Goal: Task Accomplishment & Management: Manage account settings

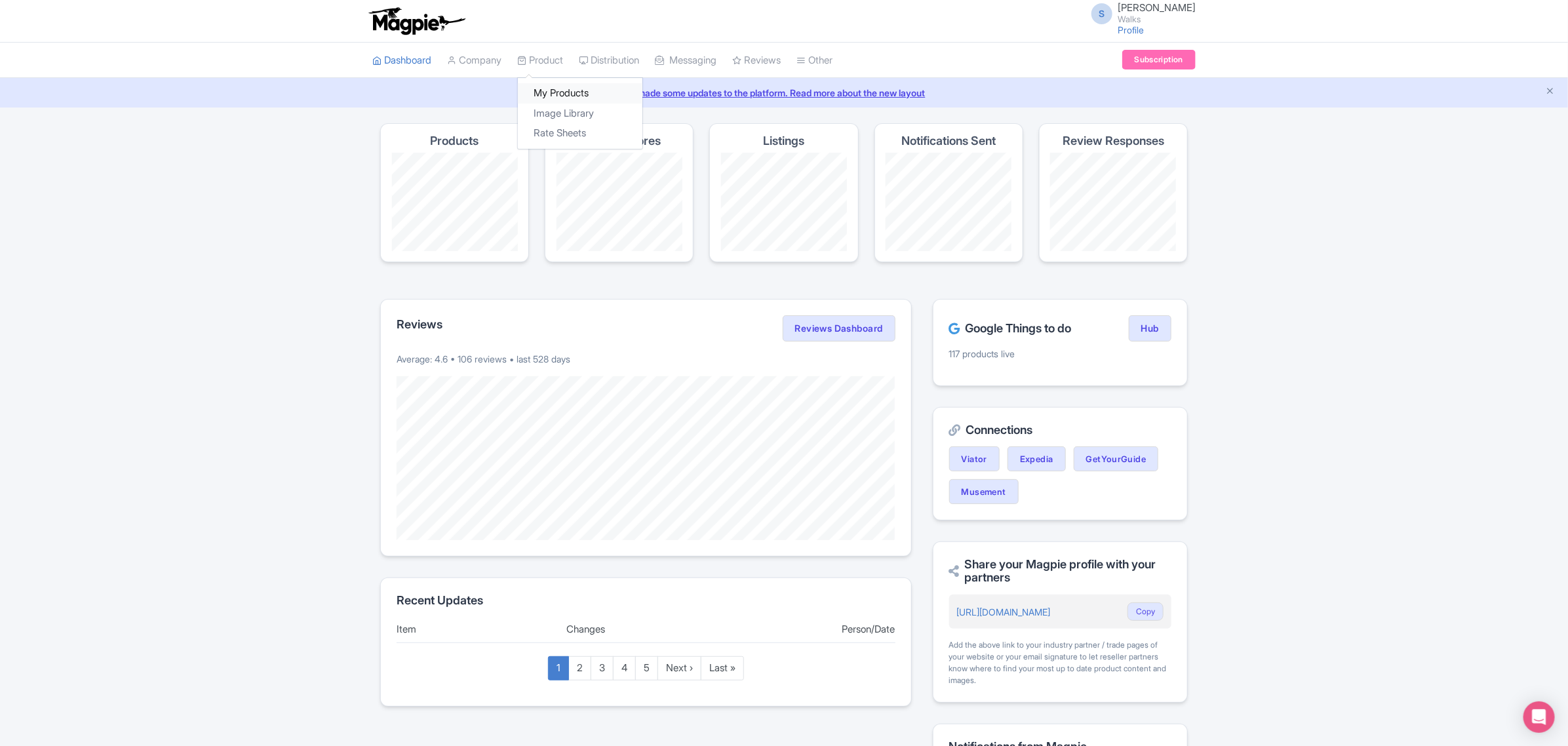
click at [555, 88] on link "My Products" at bounding box center [581, 94] width 125 height 21
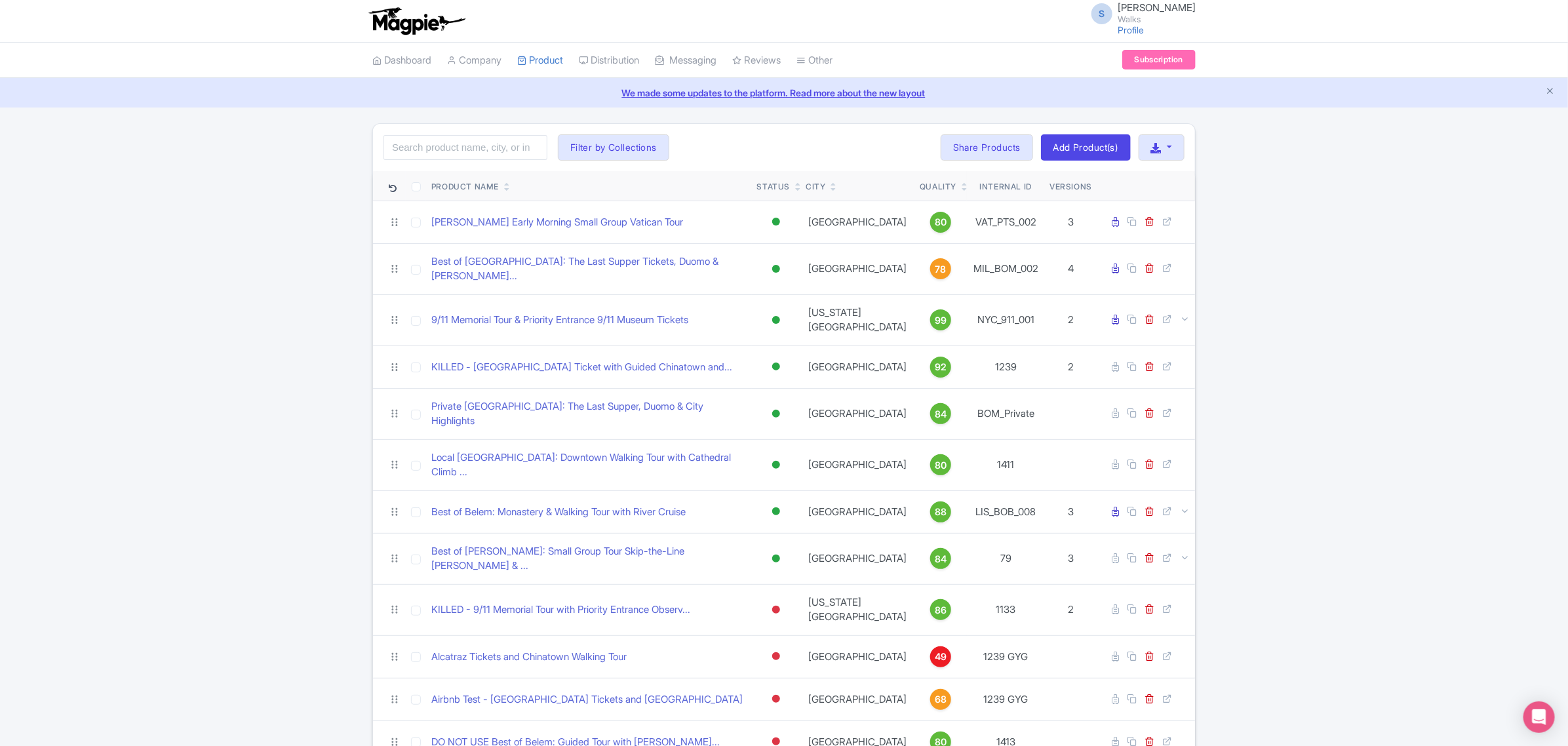
click at [489, 167] on div "Search Filter by Collections [GEOGRAPHIC_DATA] [GEOGRAPHIC_DATA] [GEOGRAPHIC_DA…" at bounding box center [784, 147] width 822 height 47
click at [482, 152] on input "search" at bounding box center [465, 147] width 164 height 25
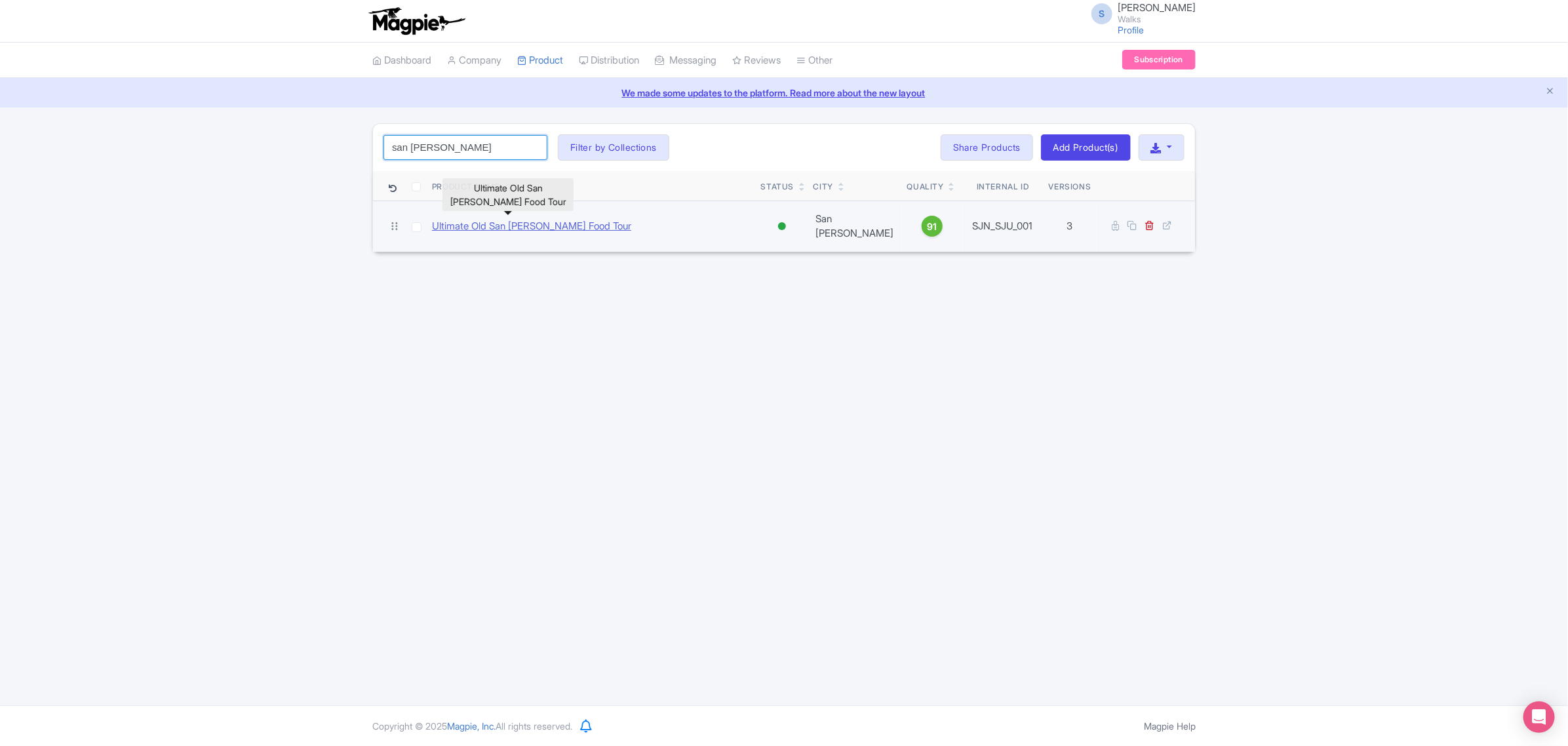
type input "san juan"
click at [506, 222] on link "Ultimate Old San [PERSON_NAME] Food Tour" at bounding box center [532, 226] width 200 height 15
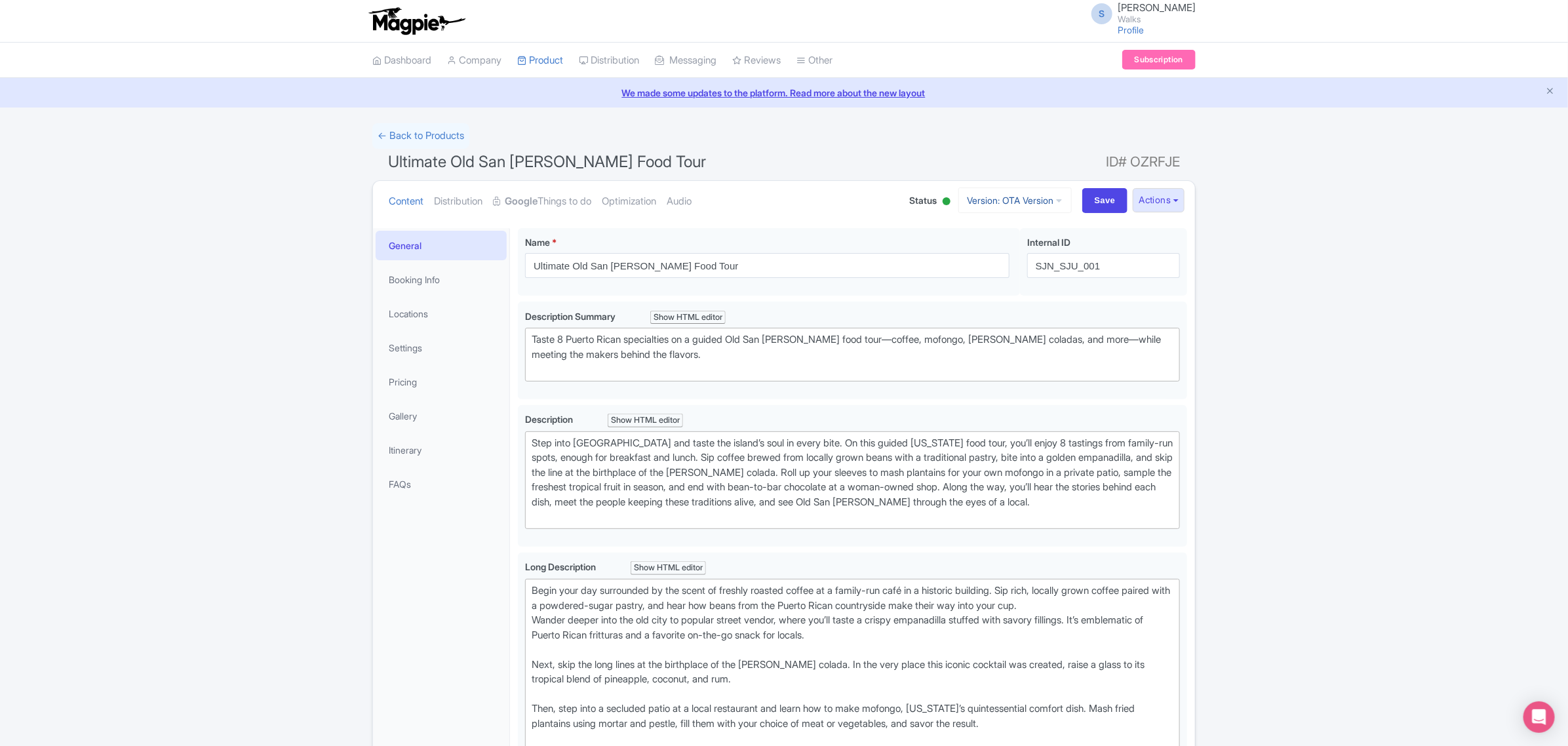
click at [1027, 200] on link "Version: OTA Version" at bounding box center [1015, 200] width 114 height 25
click at [1010, 309] on link "Viator Version" at bounding box center [1018, 313] width 125 height 21
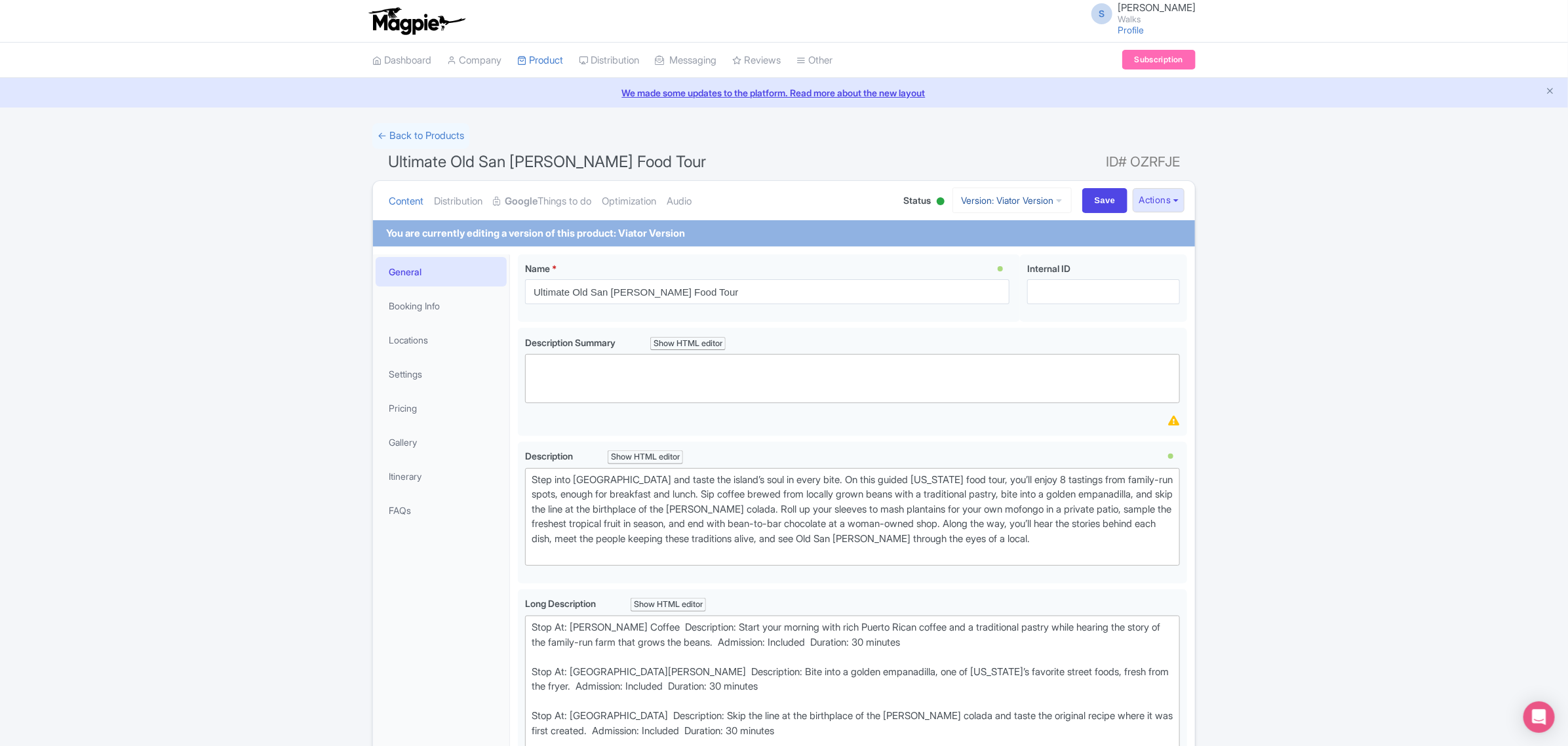
click at [1046, 194] on link "Version: Viator Version" at bounding box center [1012, 200] width 119 height 25
click at [993, 256] on link "OTA Version" at bounding box center [1019, 253] width 125 height 21
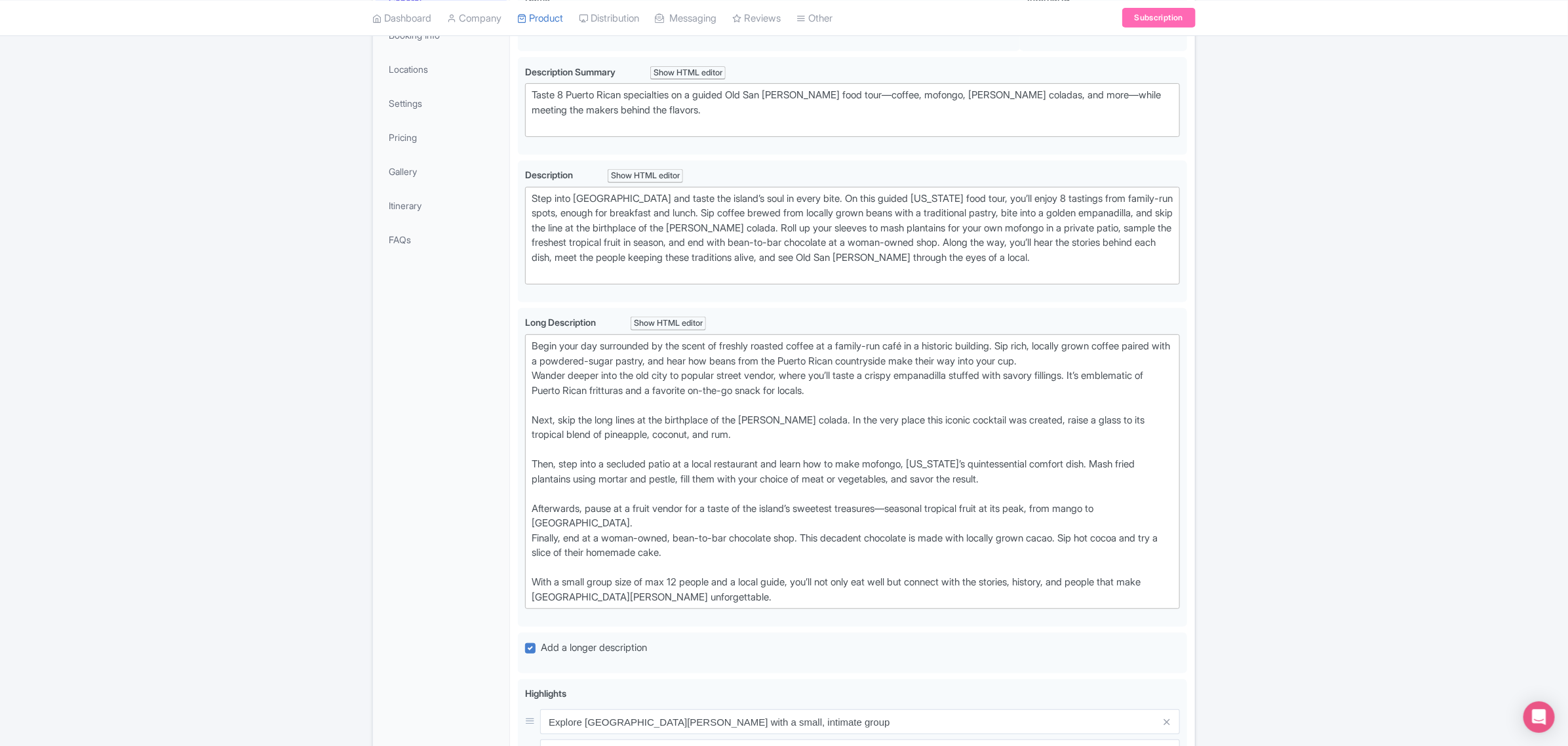
scroll to position [246, 0]
click at [693, 384] on div "Begin your day surrounded by the scent of freshly roasted coffee at a family-ru…" at bounding box center [853, 470] width 642 height 266
type trix-editor "<lor>Ipsum dolo sit ametconsec ad eli seddo ei tempori utlabor etdolo ma a enim…"
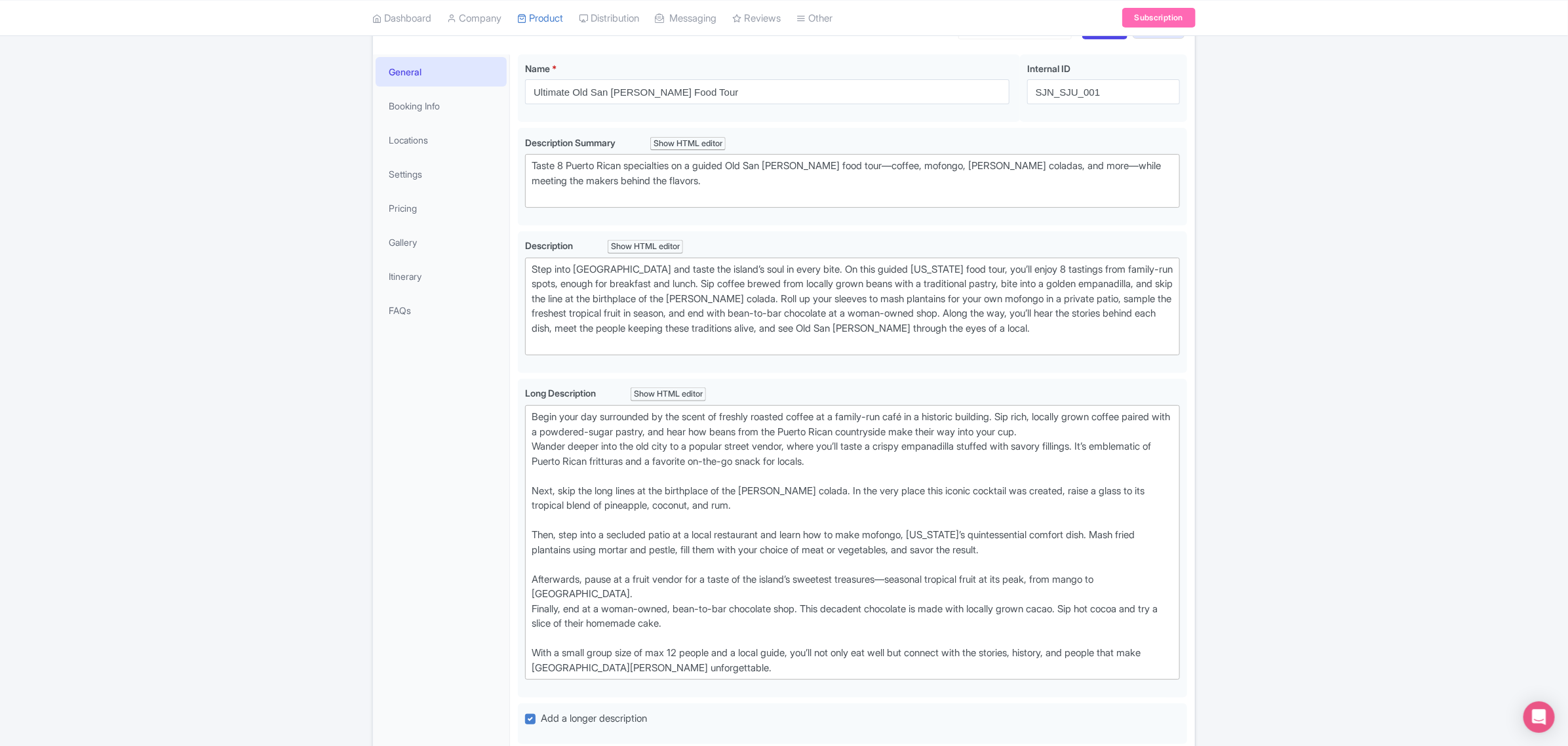
scroll to position [82, 0]
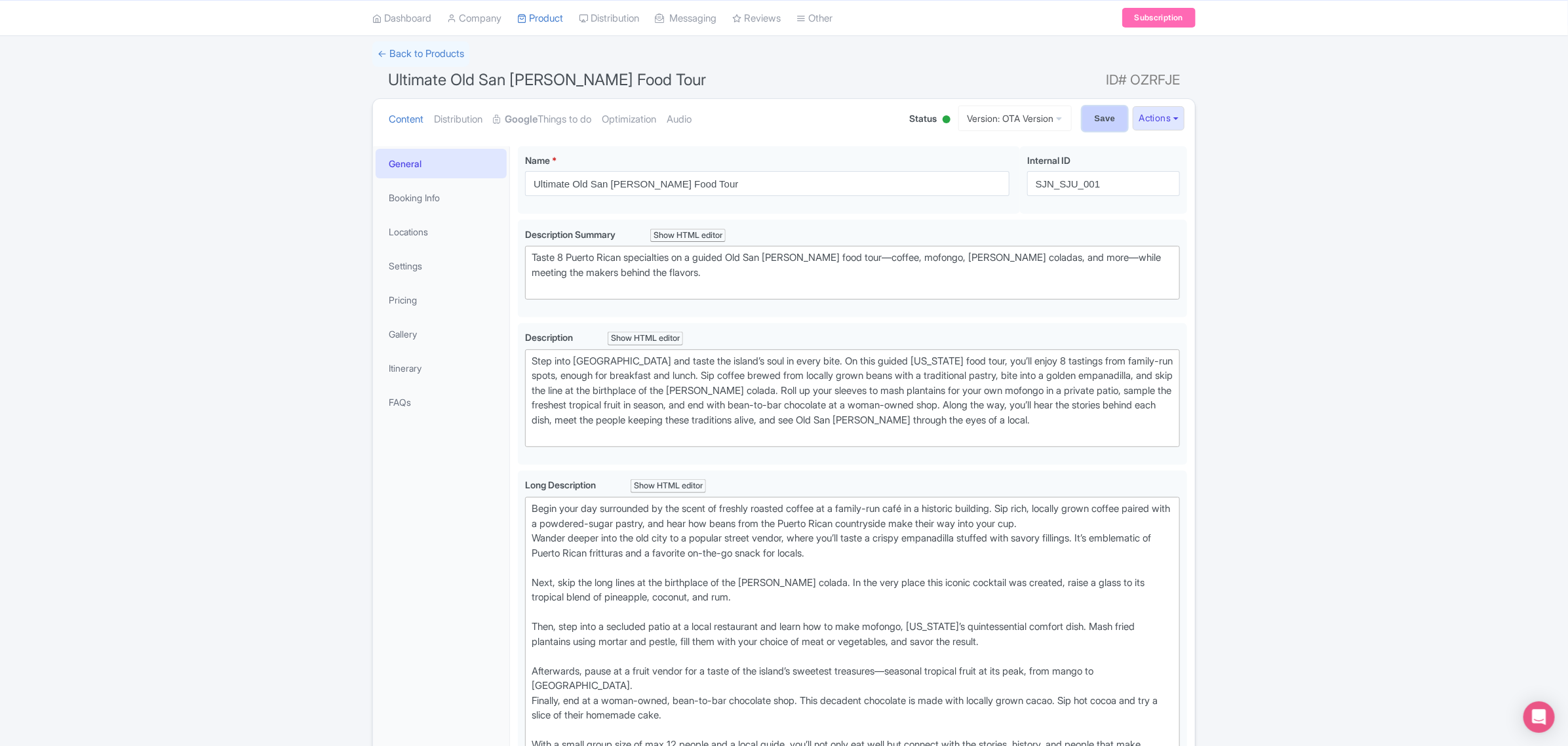
click at [1099, 110] on input "Save" at bounding box center [1105, 119] width 46 height 25
type input "Saving..."
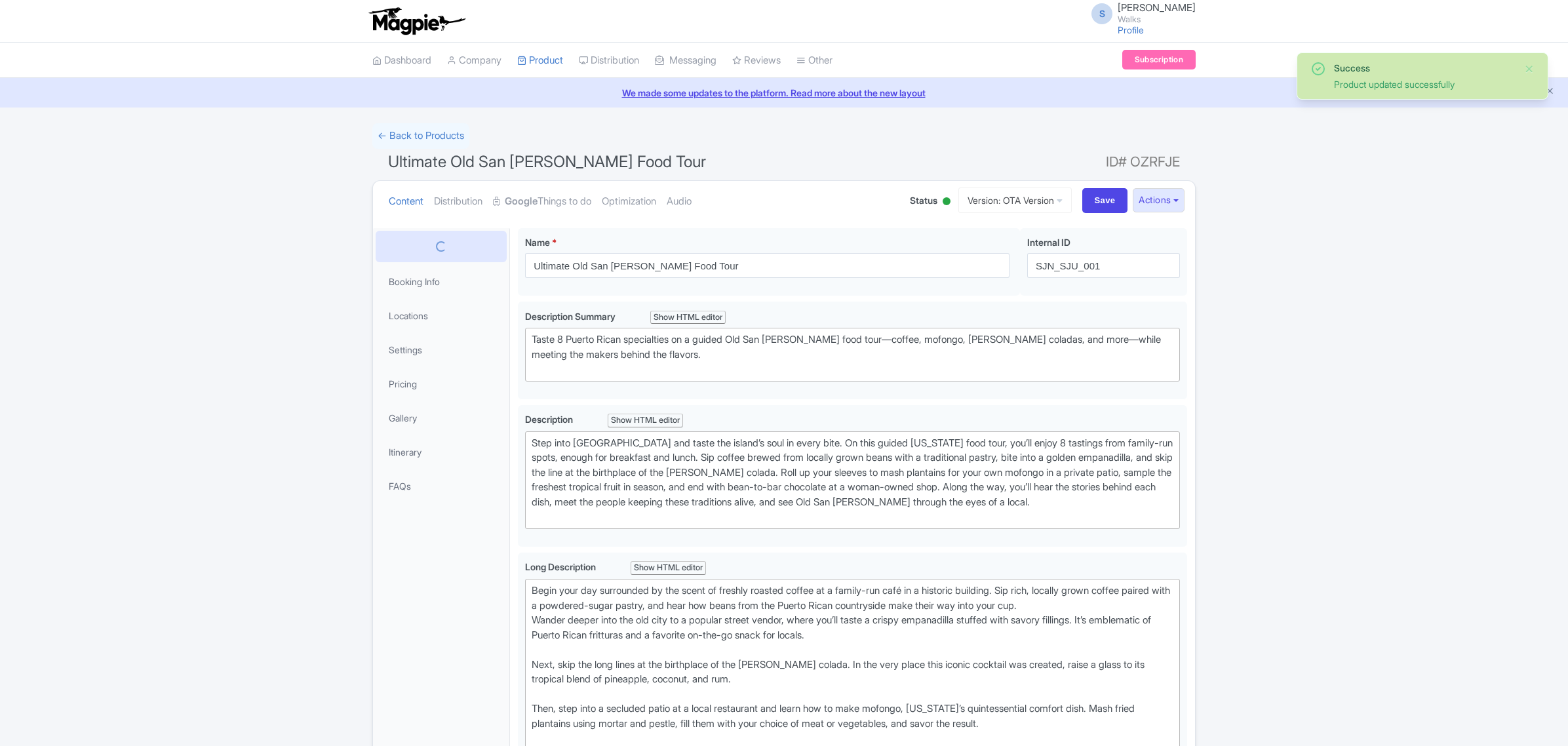
scroll to position [228, 0]
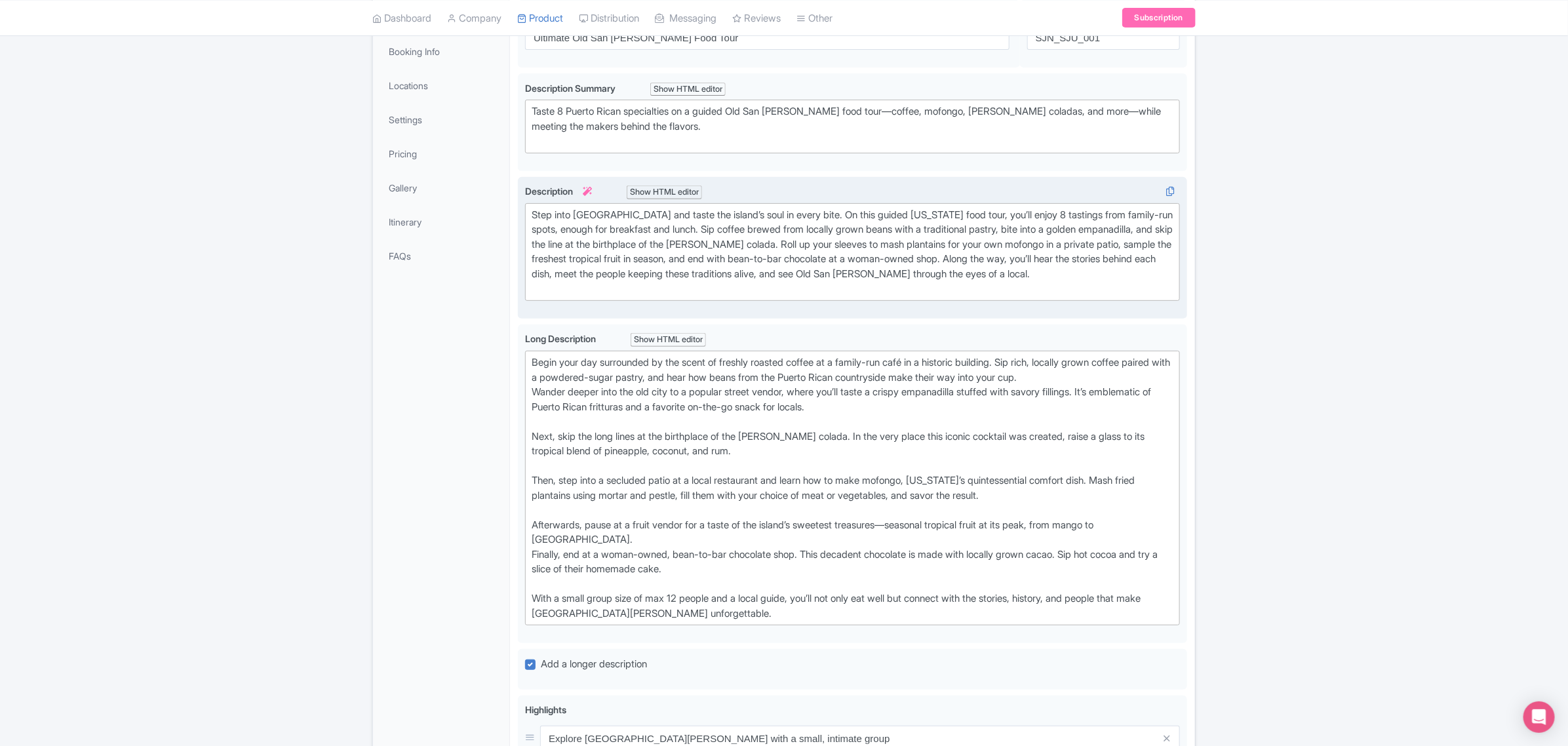
click at [920, 262] on div "Step into Old San Juan’s cobblestone streets and taste the island’s soul in eve…" at bounding box center [853, 252] width 642 height 88
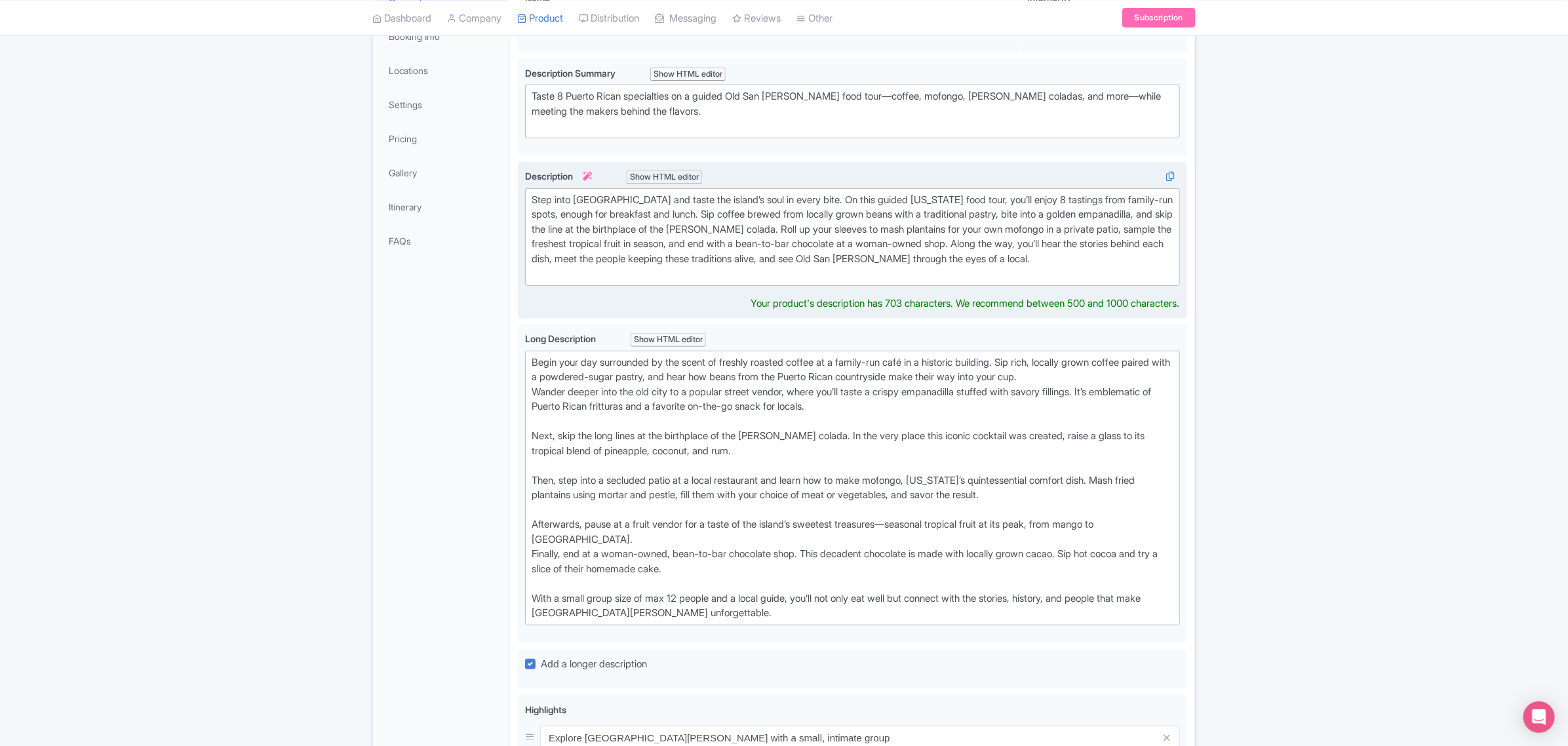
type trix-editor "<div>Step into Old San Juan’s cobblestone streets and taste the island’s soul i…"
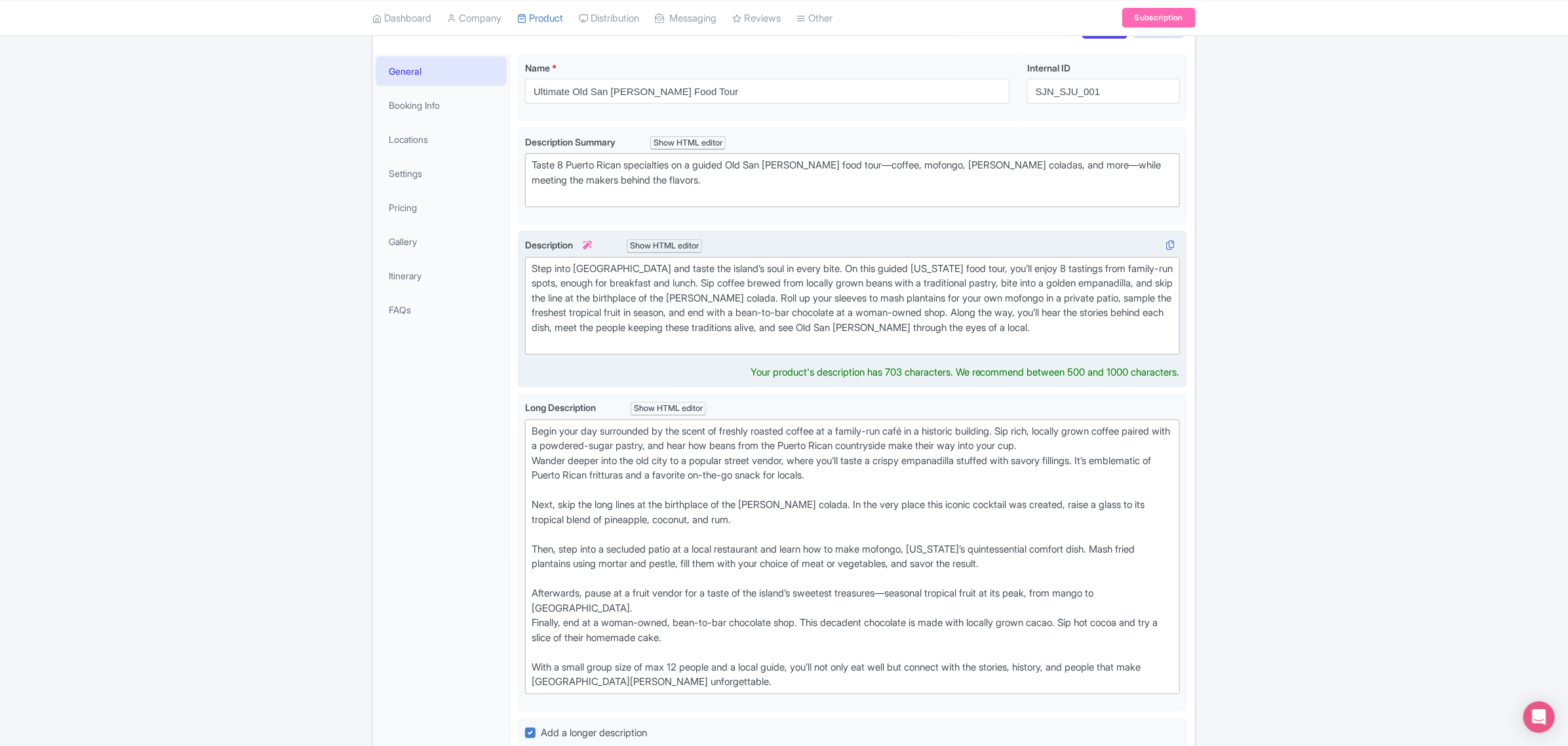
scroll to position [80, 0]
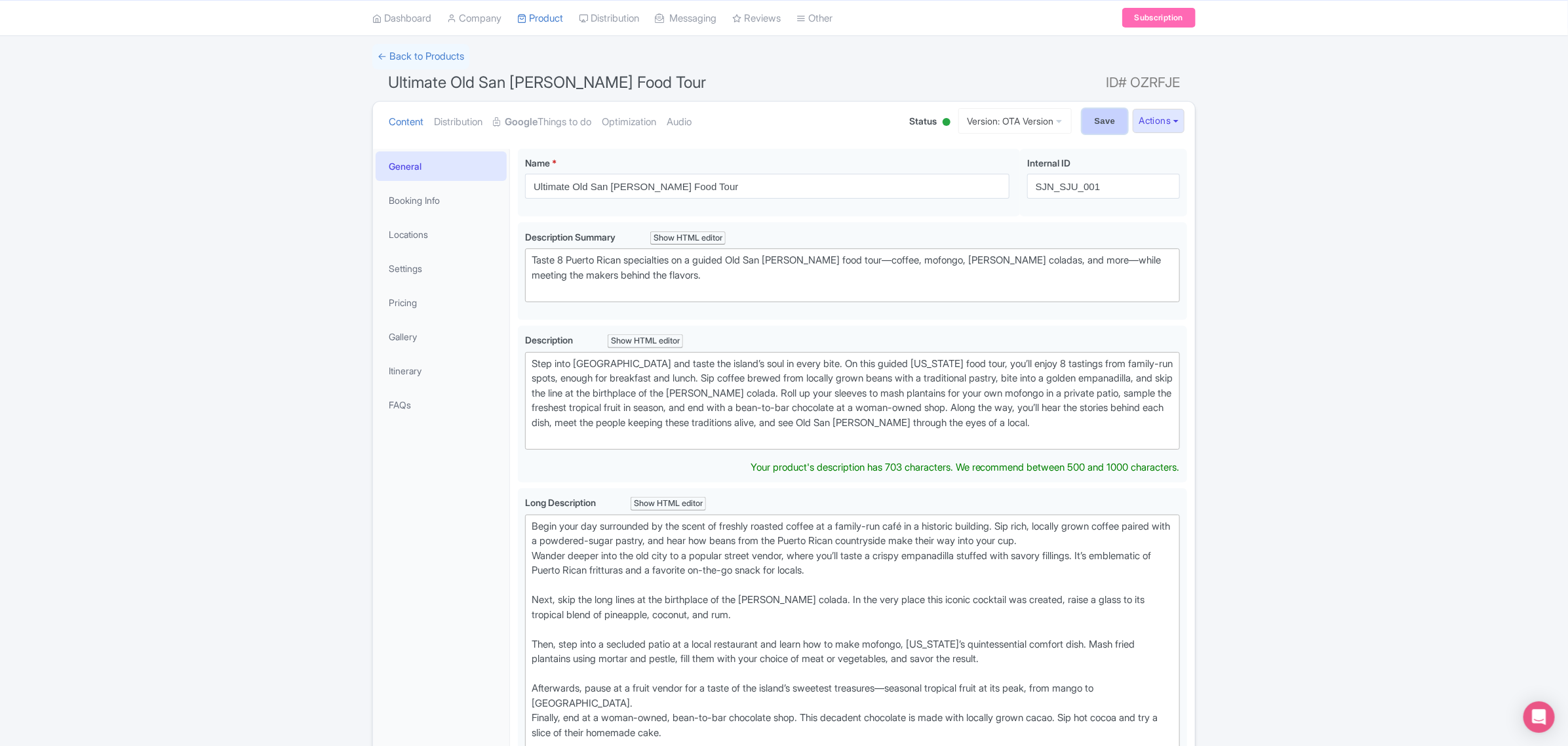
click at [1099, 116] on input "Save" at bounding box center [1105, 121] width 46 height 25
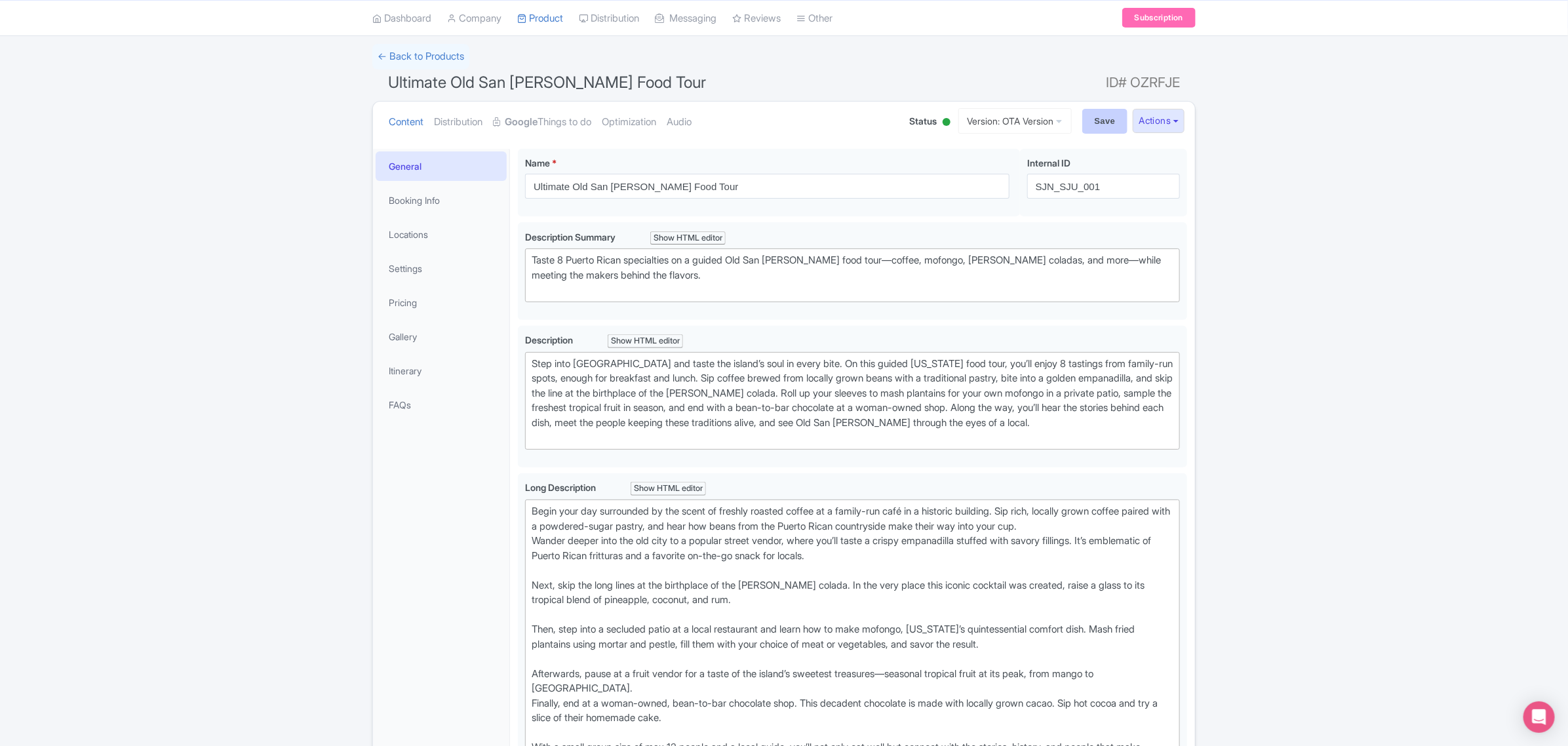
type input "Saving..."
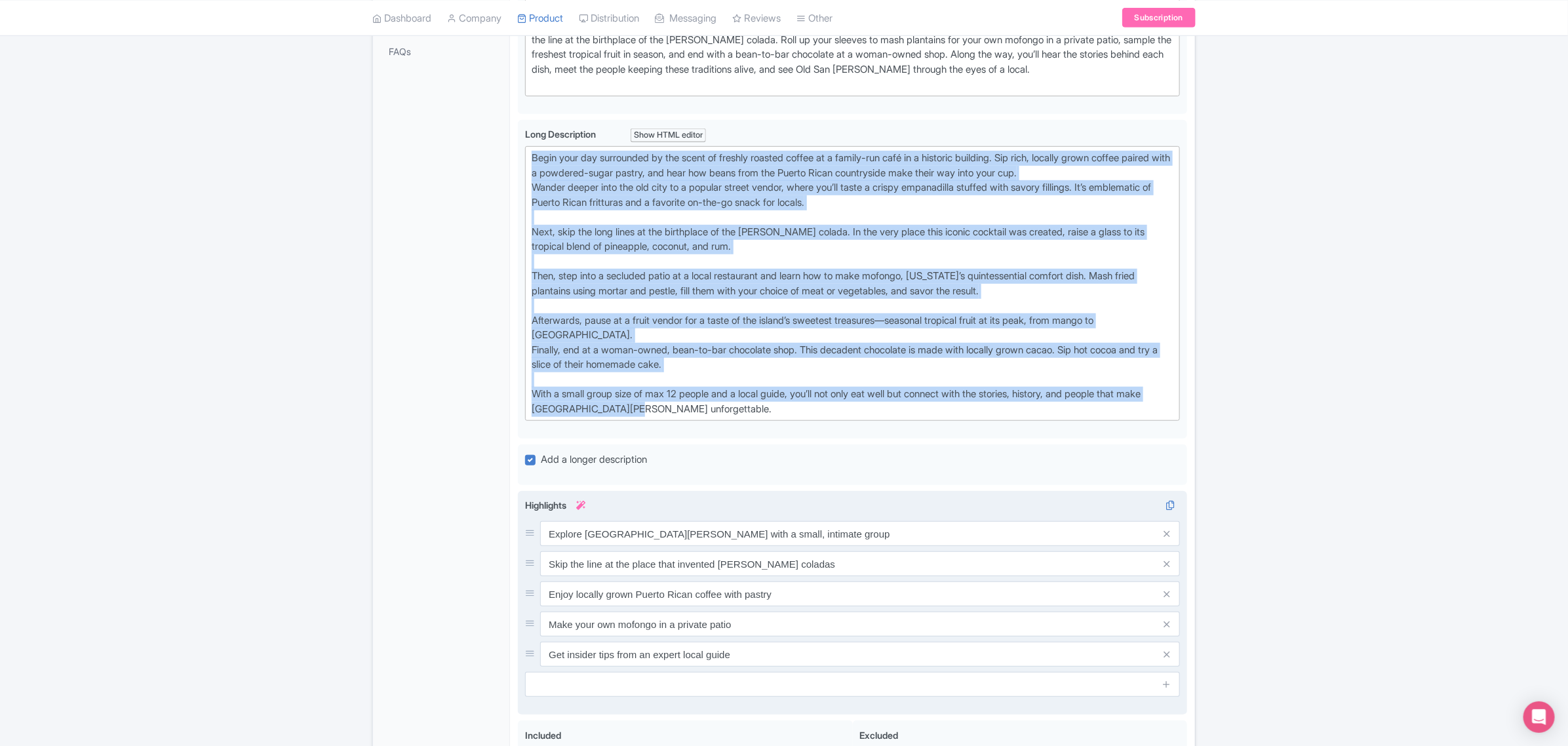
scroll to position [474, 0]
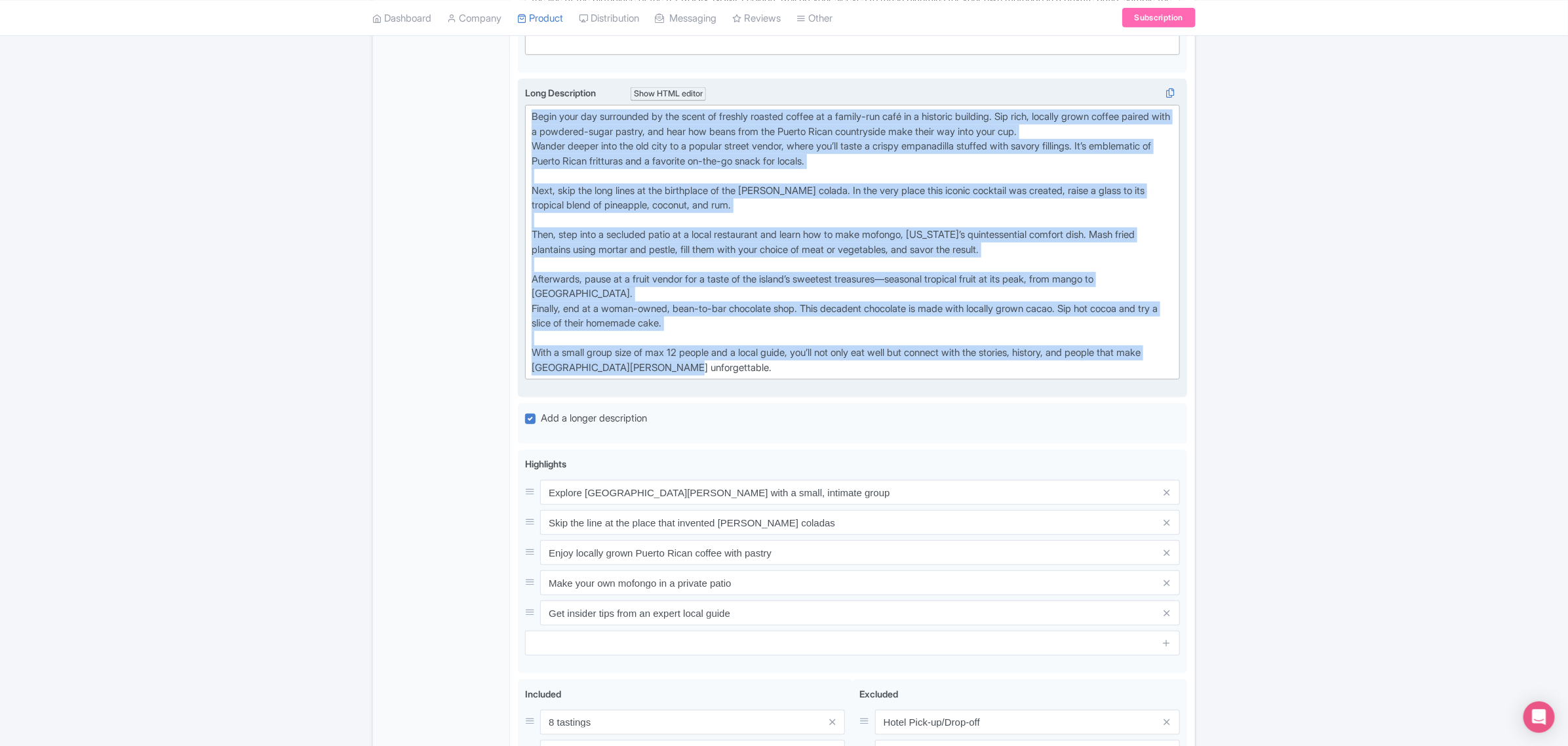
drag, startPoint x: 529, startPoint y: 375, endPoint x: 708, endPoint y: 390, distance: 179.6
click at [708, 379] on trix-editor "Begin your day surrounded by the scent of freshly roasted coffee at a family-ru…" at bounding box center [853, 242] width 655 height 274
type trix-editor "<div>Begin your day surrounded by the scent of freshly roasted coffee at a fami…"
copy div "Begin your day surrounded by the scent of freshly roasted coffee at a family-ru…"
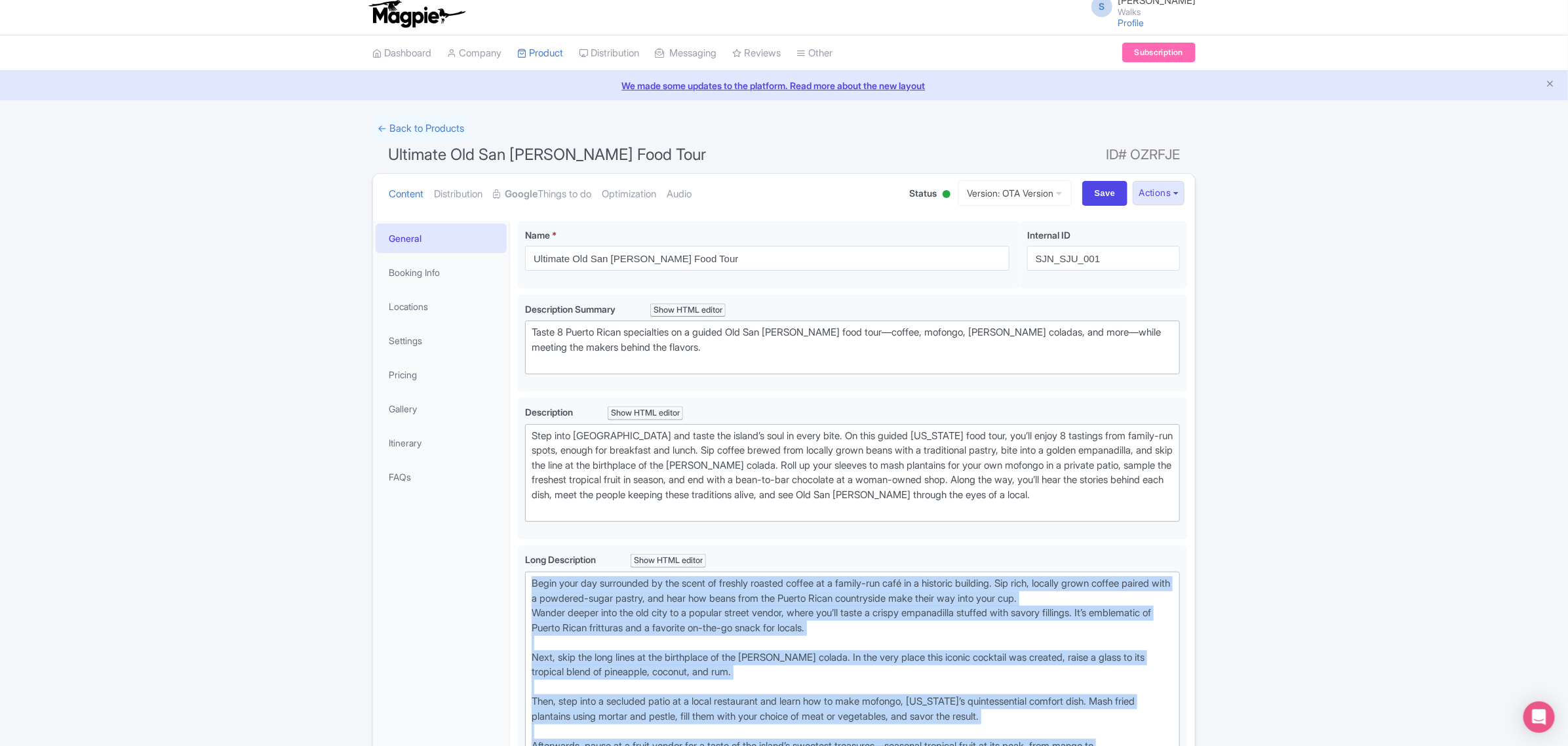
scroll to position [0, 0]
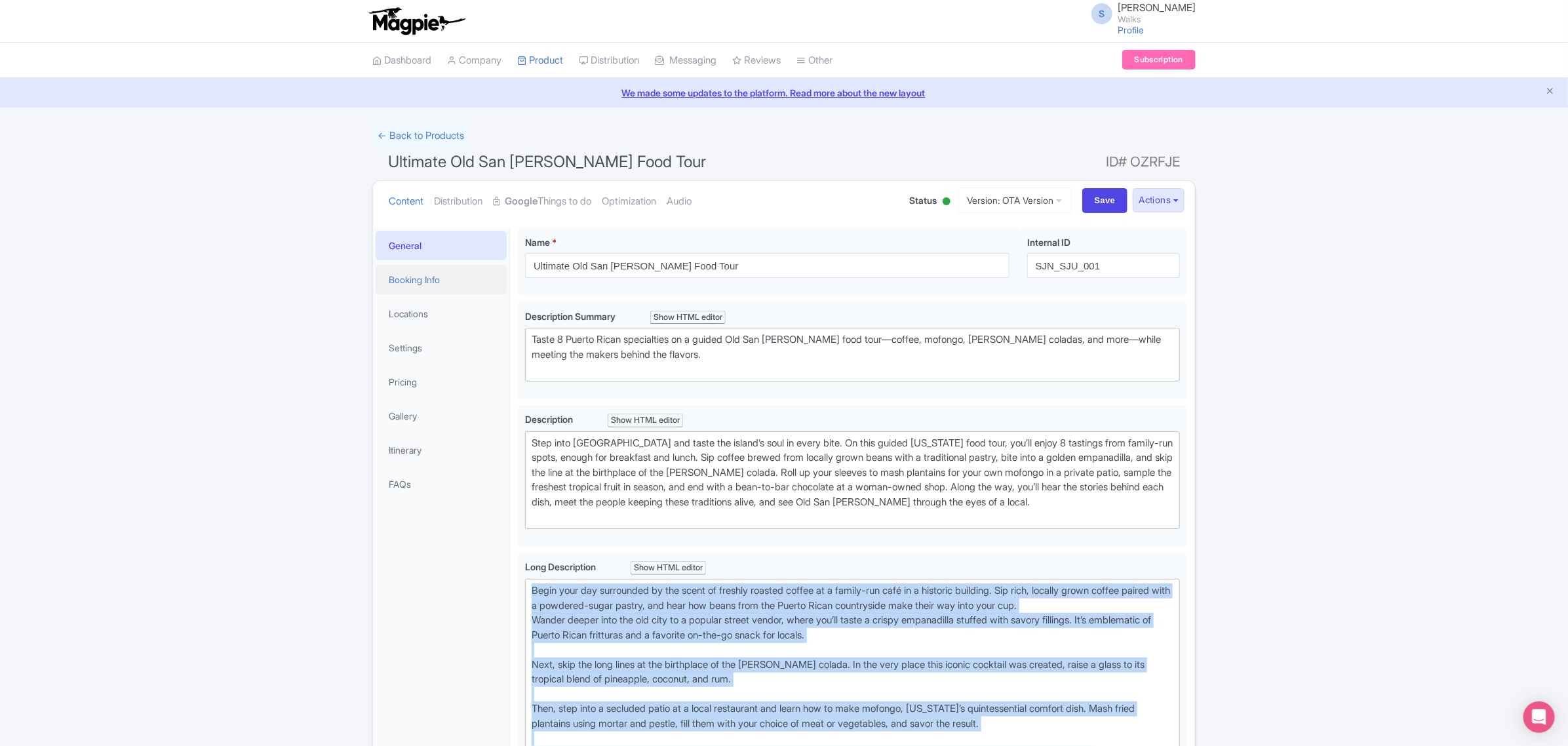
click at [444, 280] on link "Booking Info" at bounding box center [441, 279] width 131 height 29
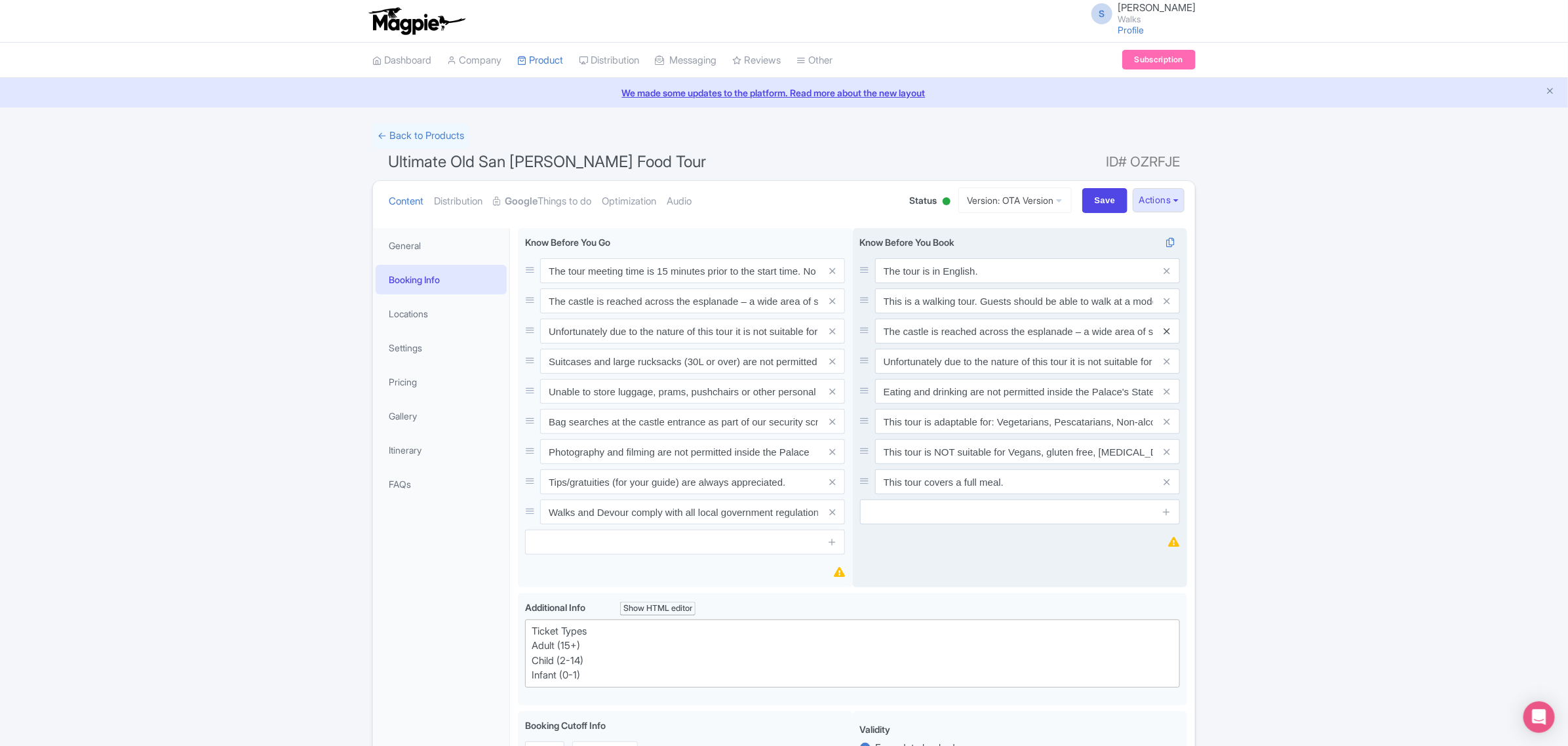
click at [1167, 328] on icon at bounding box center [1166, 331] width 6 height 9
click at [1164, 361] on icon at bounding box center [1166, 361] width 6 height 9
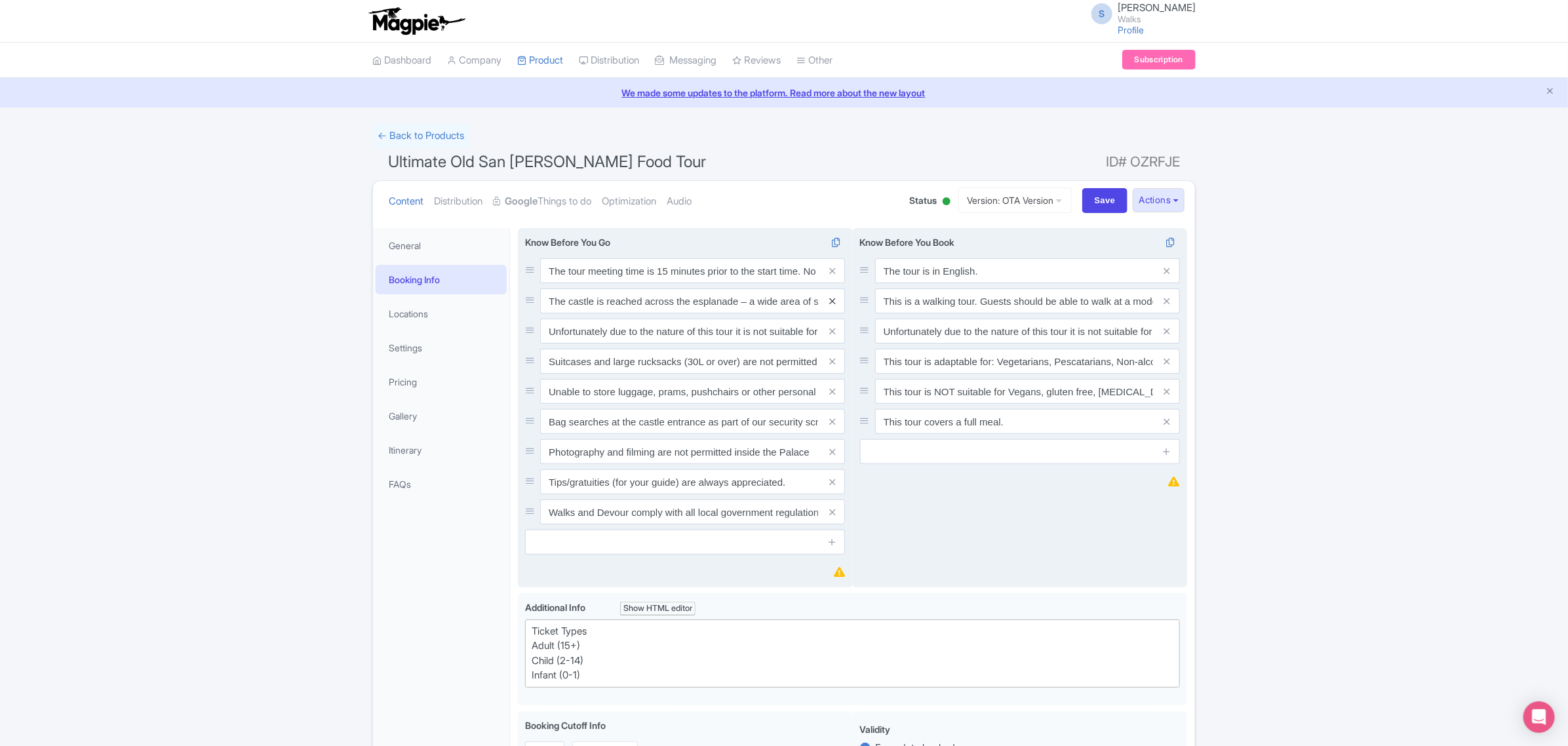
click at [830, 301] on icon at bounding box center [831, 301] width 6 height 9
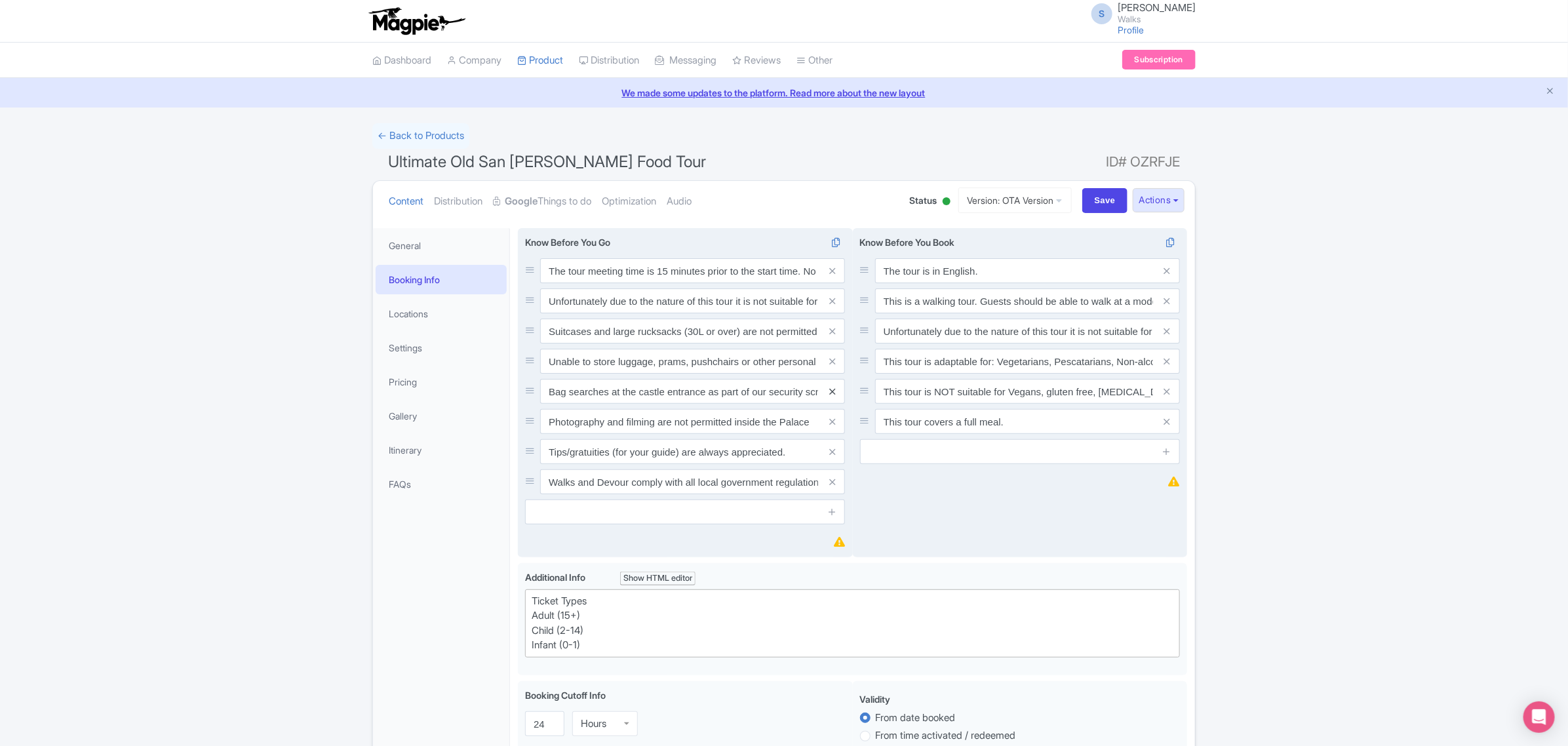
click at [833, 386] on link at bounding box center [831, 391] width 6 height 15
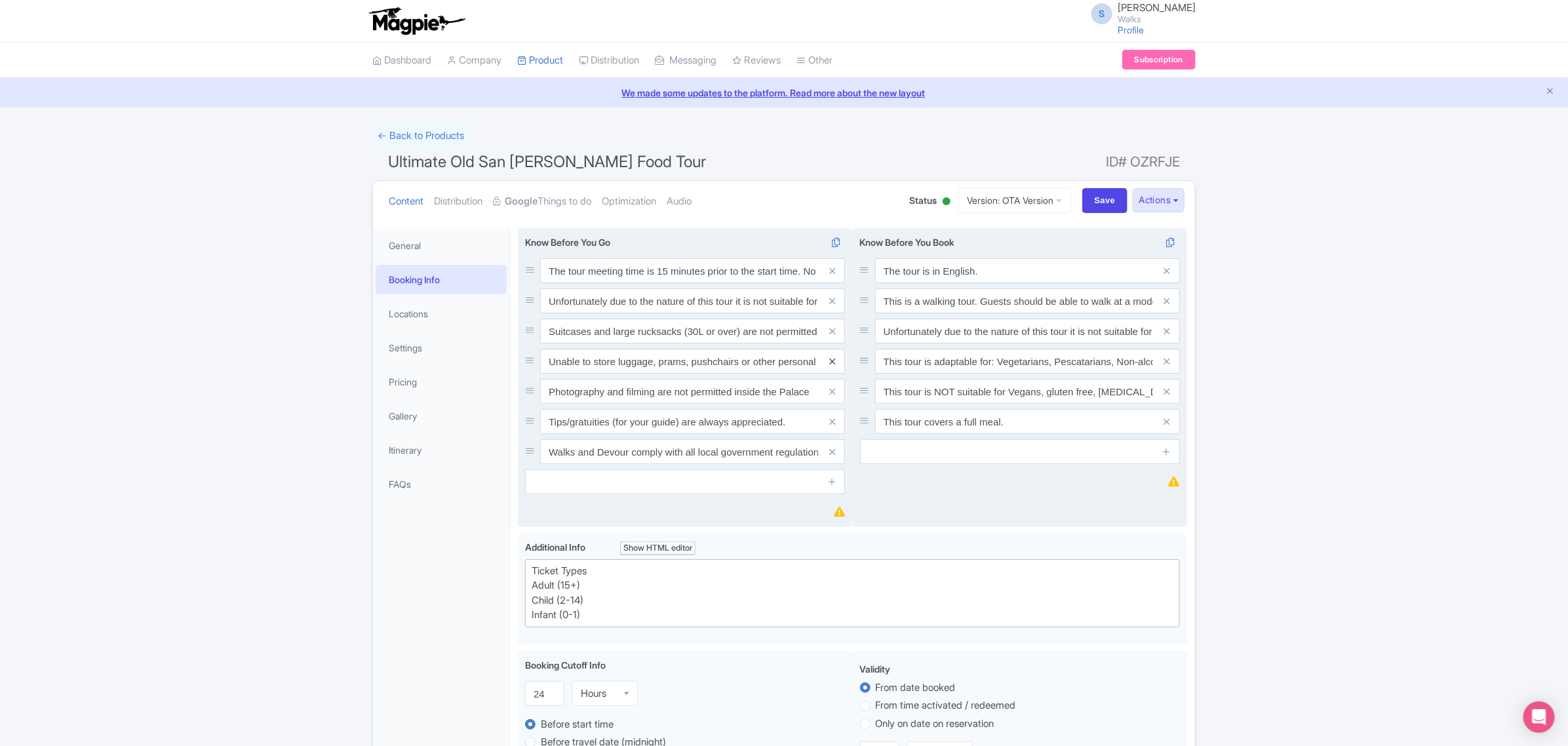
click at [834, 363] on icon at bounding box center [831, 361] width 6 height 9
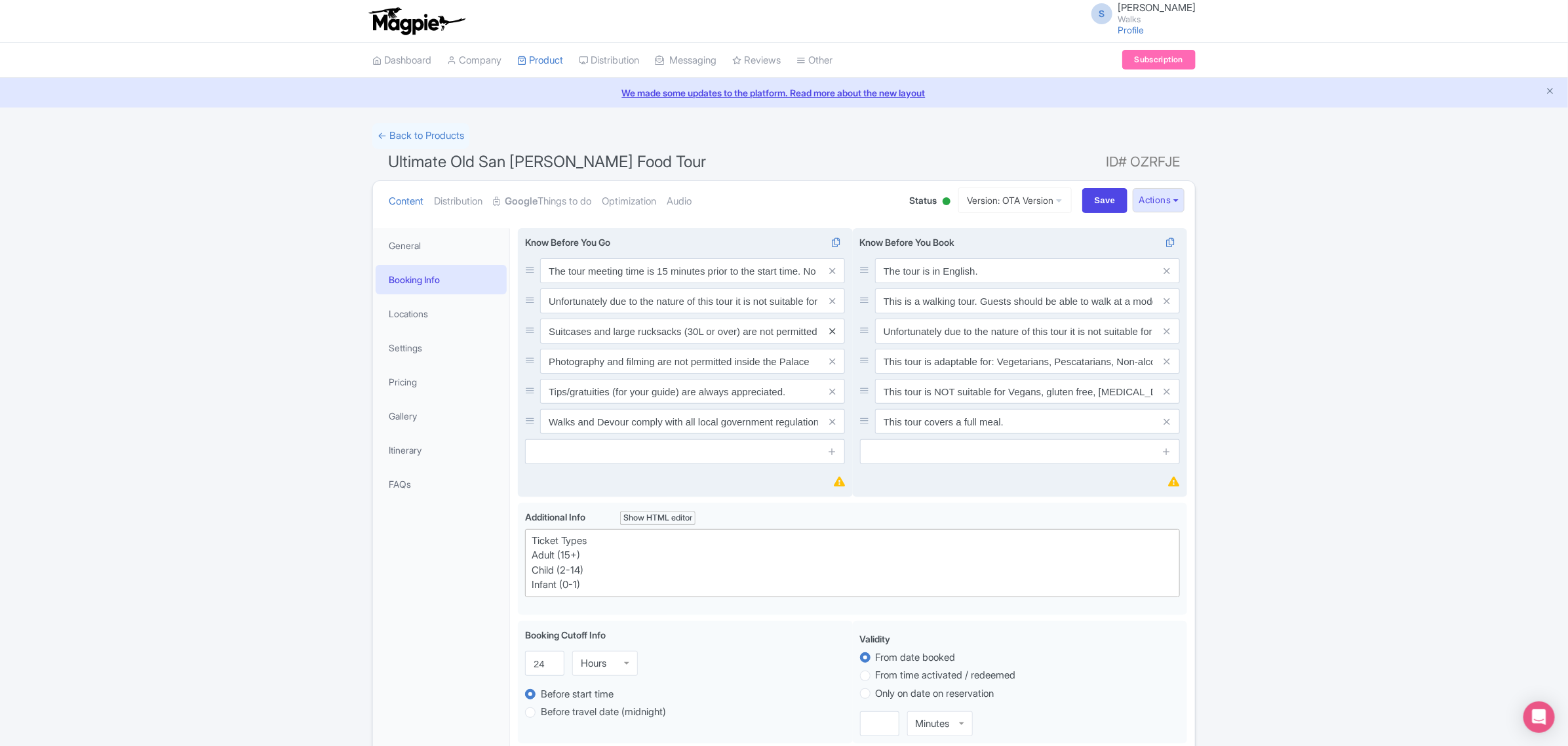
click at [833, 334] on icon at bounding box center [831, 331] width 6 height 9
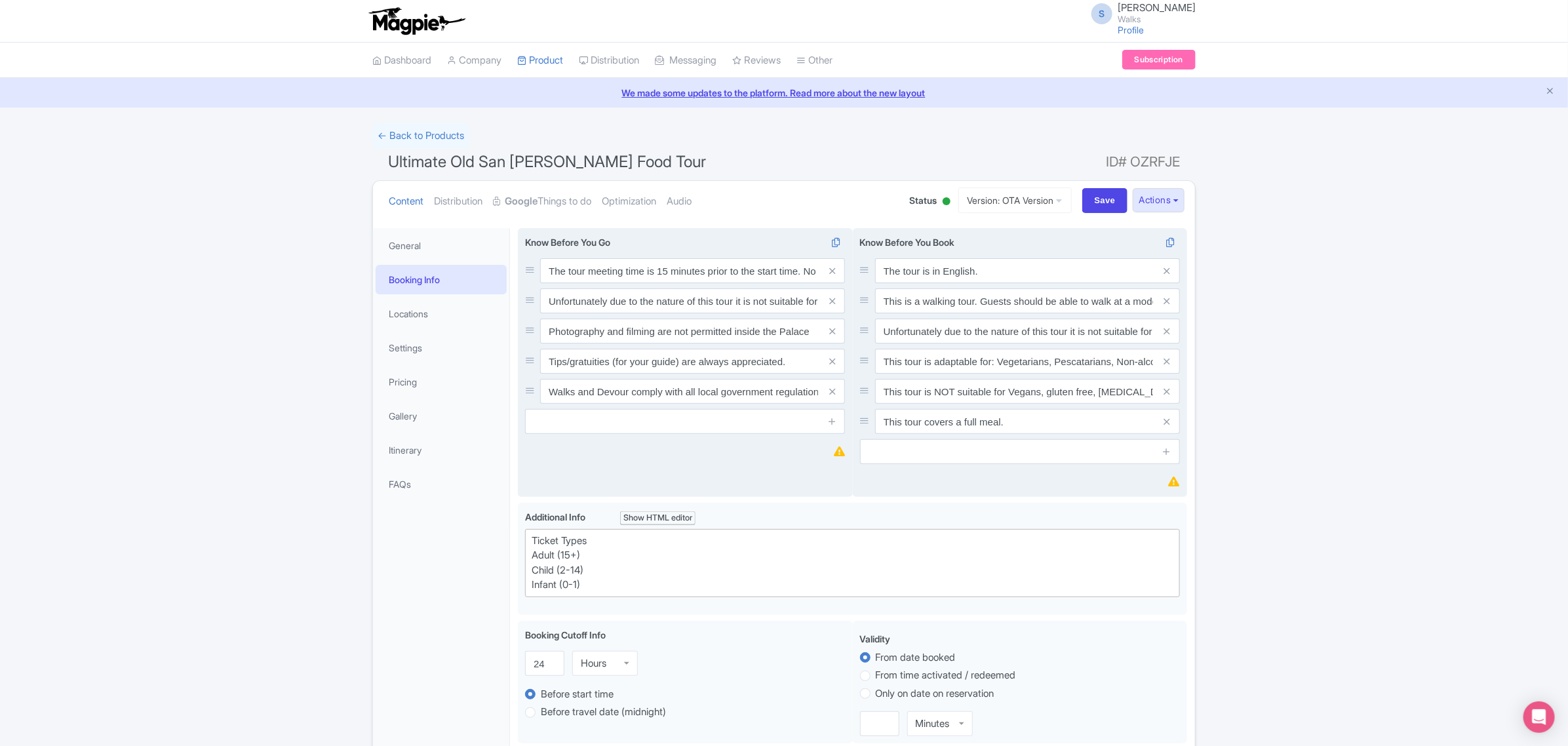
click at [833, 334] on icon at bounding box center [831, 331] width 6 height 9
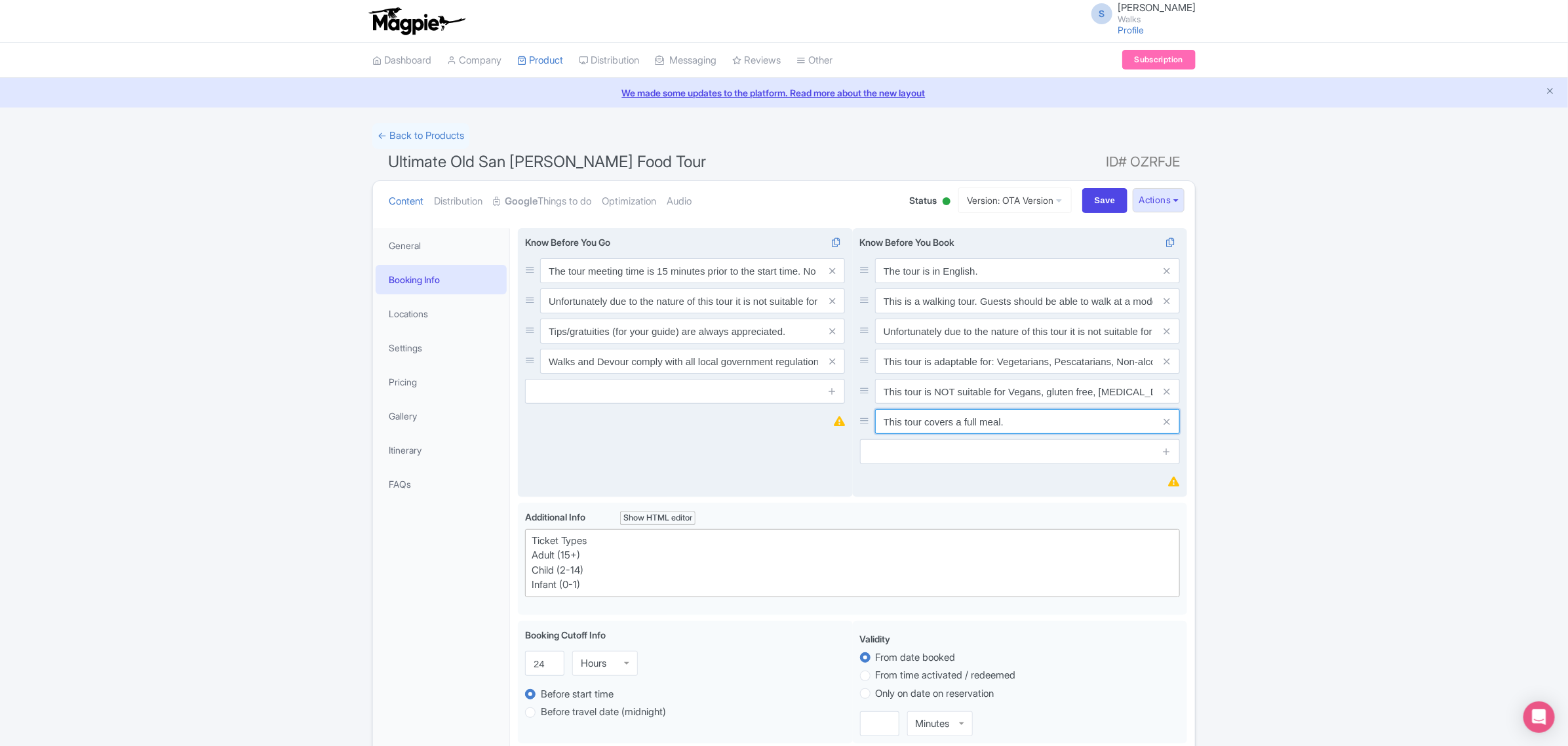
drag, startPoint x: 1011, startPoint y: 418, endPoint x: 877, endPoint y: 414, distance: 134.1
click at [877, 283] on input "This tour covers a full meal." at bounding box center [1028, 270] width 304 height 25
click at [834, 394] on icon at bounding box center [832, 391] width 9 height 9
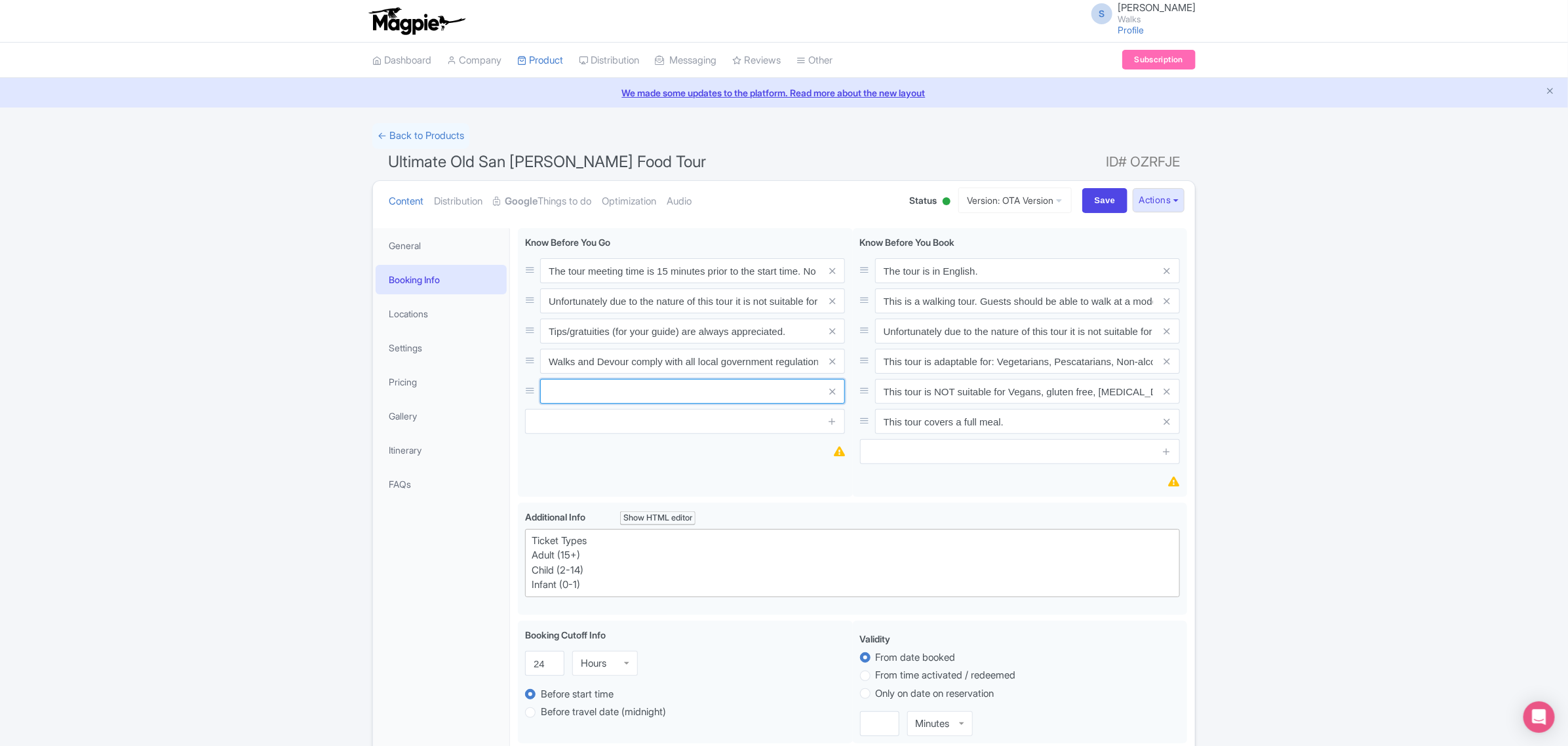
click at [710, 283] on input "text" at bounding box center [693, 270] width 304 height 25
paste input "This tour covers a full meal."
type input "This tour covers a full meal."
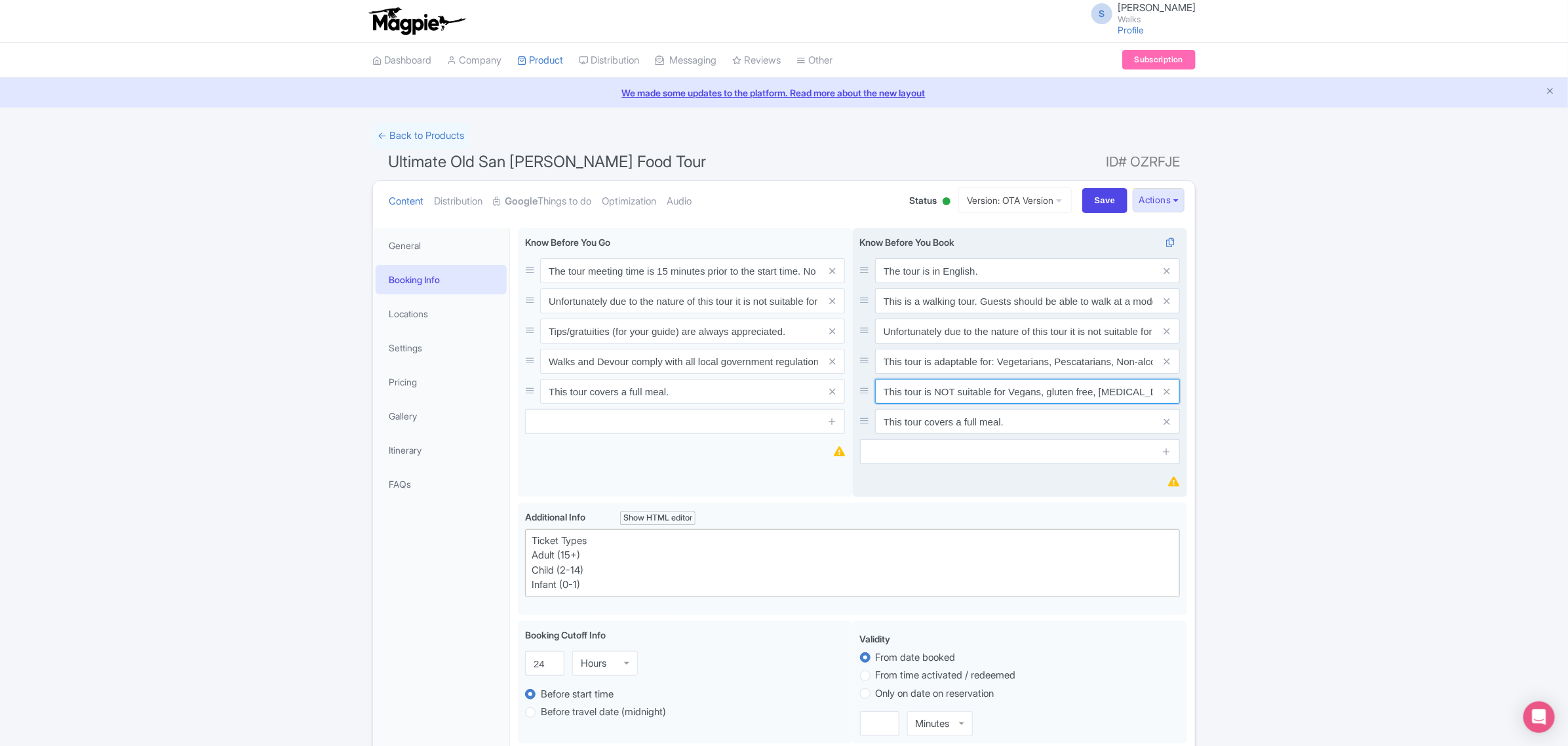
scroll to position [0, 37]
drag, startPoint x: 1092, startPoint y: 386, endPoint x: 1148, endPoint y: 391, distance: 56.2
click at [1148, 283] on input "This tour is NOT suitable for Vegans, gluten free, [MEDICAL_DATA] and dairy fre…" at bounding box center [1028, 270] width 304 height 25
click at [1073, 283] on input "This tour is NOT suitable for Vegans, gluten free, [MEDICAL_DATA] and dairy fre…" at bounding box center [1028, 270] width 304 height 25
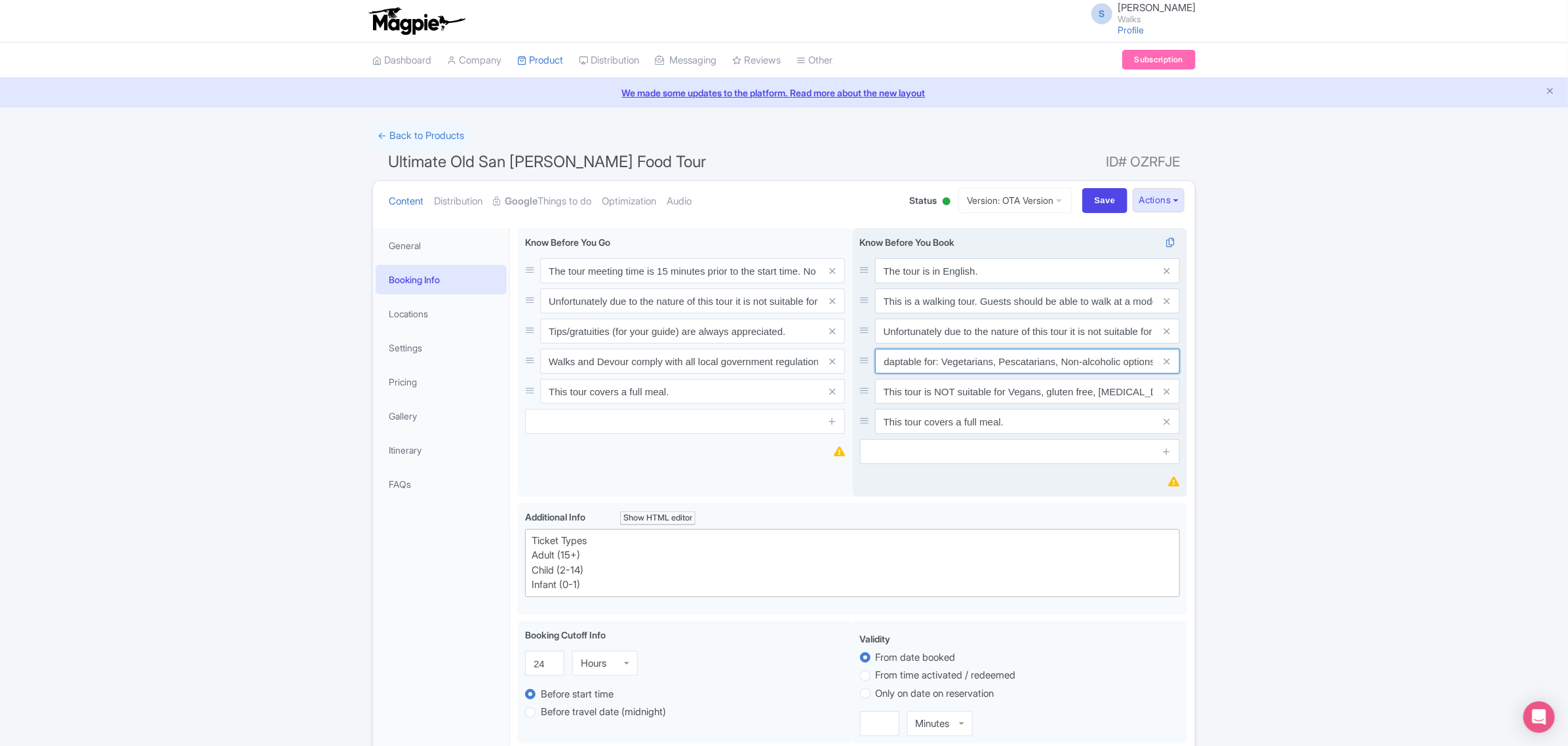
drag, startPoint x: 976, startPoint y: 364, endPoint x: 1141, endPoint y: 359, distance: 165.1
click at [1141, 283] on input "This tour is adaptable for: Vegetarians, Pescatarians, Non-alcoholic options & …" at bounding box center [1028, 270] width 304 height 25
click at [1252, 382] on div "Success Product updated successfully ← Back to Products Ultimate Old San Juan F…" at bounding box center [784, 751] width 1568 height 1255
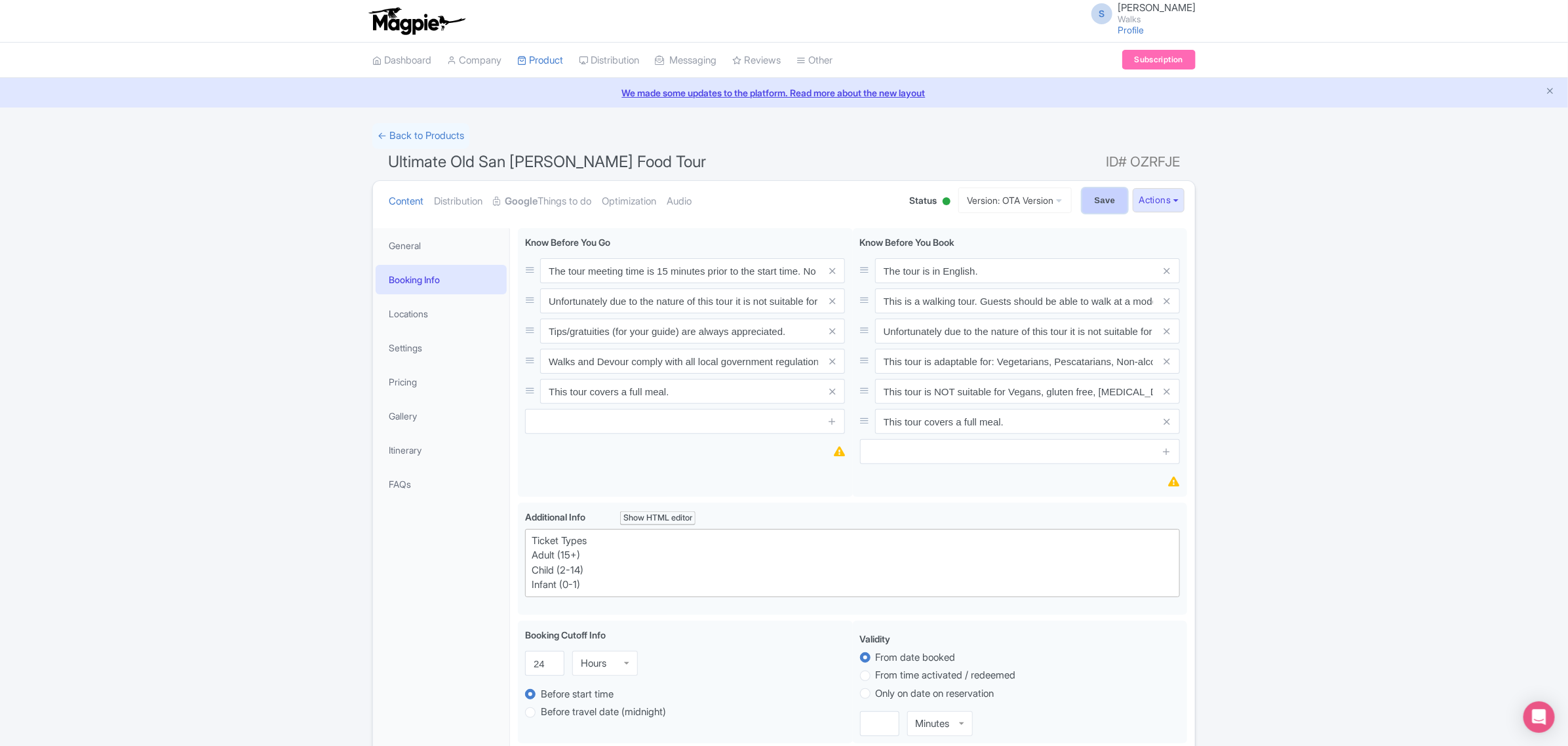
click at [1093, 203] on input "Save" at bounding box center [1105, 201] width 46 height 25
type input "Saving..."
